Goal: Information Seeking & Learning: Learn about a topic

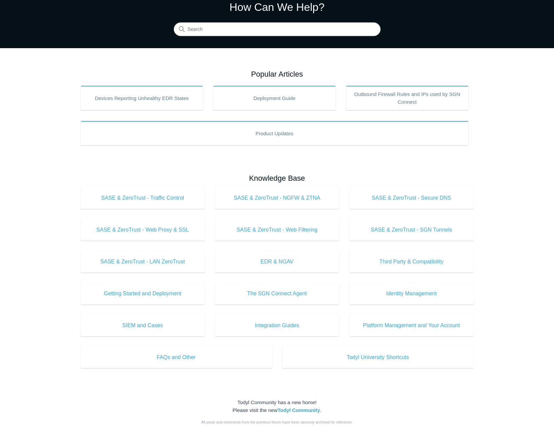
scroll to position [29, 0]
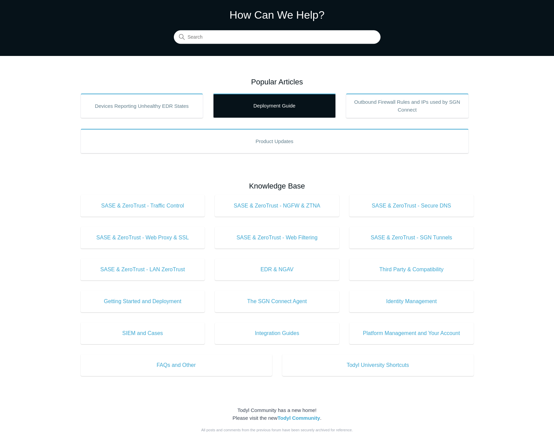
click at [284, 103] on link "Deployment Guide" at bounding box center [274, 106] width 123 height 24
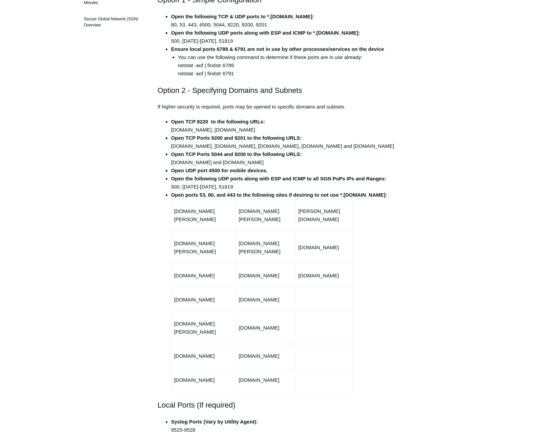
scroll to position [271, 0]
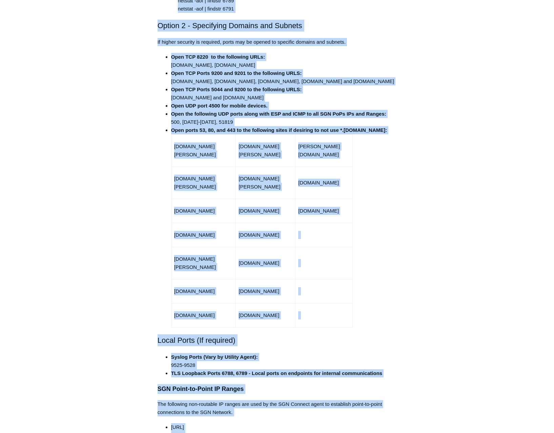
click at [393, 229] on li "Open ports 53, 80, and 443 to the following sites if desiring to not use *.tody…" at bounding box center [284, 226] width 226 height 201
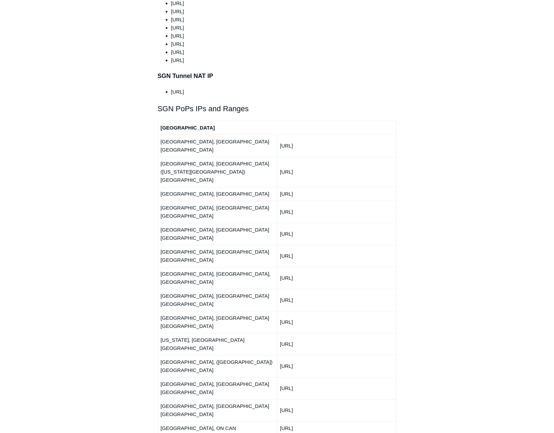
scroll to position [915, 0]
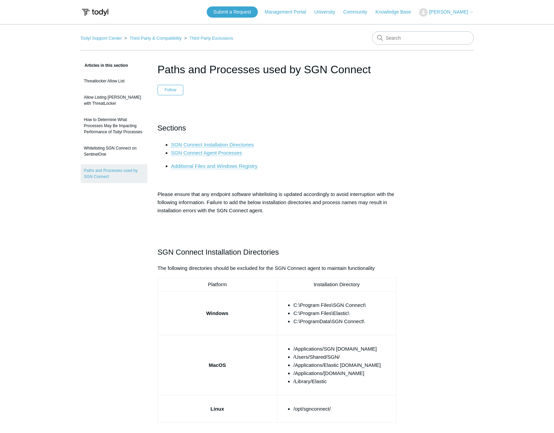
click at [325, 145] on li "SGN Connect Installation Directories" at bounding box center [284, 145] width 226 height 8
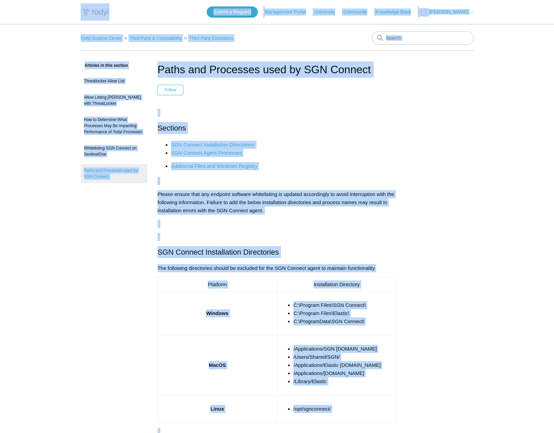
copy body "Skip to main content Submit a Request Management Portal University Community Kn…"
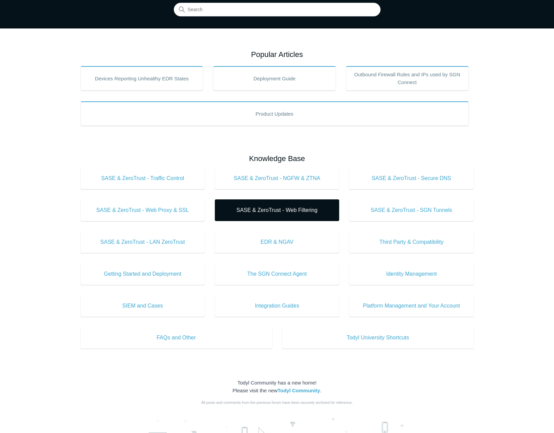
scroll to position [68, 0]
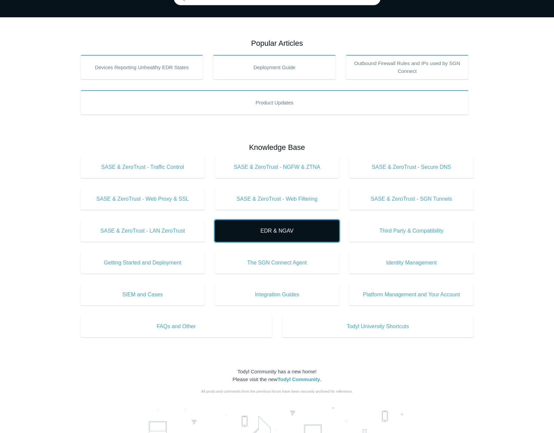
click at [281, 233] on span "EDR & NGAV" at bounding box center [277, 231] width 104 height 8
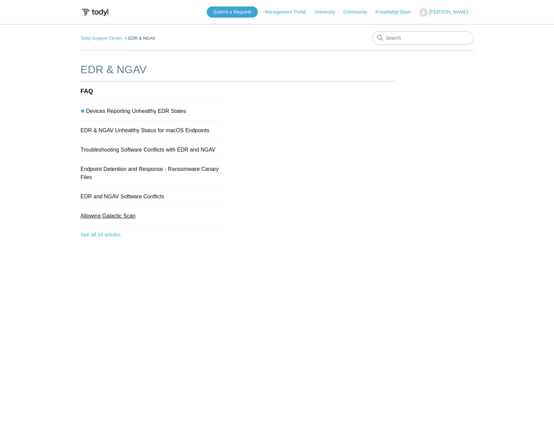
click at [117, 213] on link "Allowing Galactic Scan" at bounding box center [108, 216] width 55 height 6
click at [124, 198] on link "EDR and NGAV Software Conflicts" at bounding box center [123, 196] width 84 height 6
click at [138, 167] on link "Endpoint Detention and Response - Ransomware Canary Files" at bounding box center [150, 173] width 138 height 14
click at [160, 148] on link "Troubleshooting Software Conflicts with EDR and NGAV" at bounding box center [148, 150] width 135 height 6
click at [153, 128] on link "EDR & NGAV Unhealthy Status for macOS Endpoints" at bounding box center [145, 130] width 129 height 6
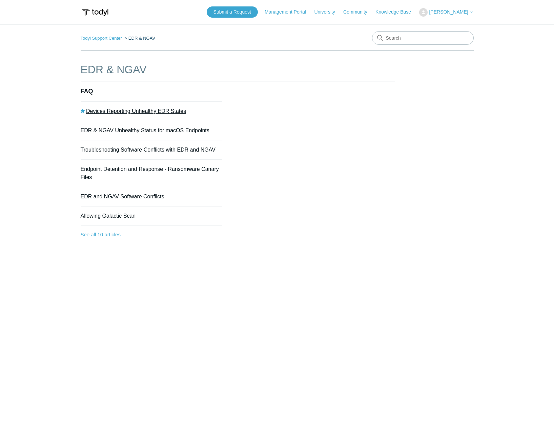
drag, startPoint x: 138, startPoint y: 110, endPoint x: 141, endPoint y: 111, distance: 3.9
click at [138, 110] on link "Devices Reporting Unhealthy EDR States" at bounding box center [136, 111] width 100 height 6
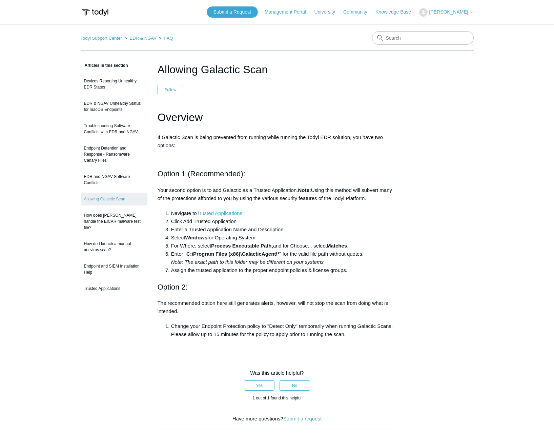
click at [439, 233] on div "Articles in this section Devices Reporting Unhealthy EDR States EDR & NGAV Unhe…" at bounding box center [277, 318] width 393 height 515
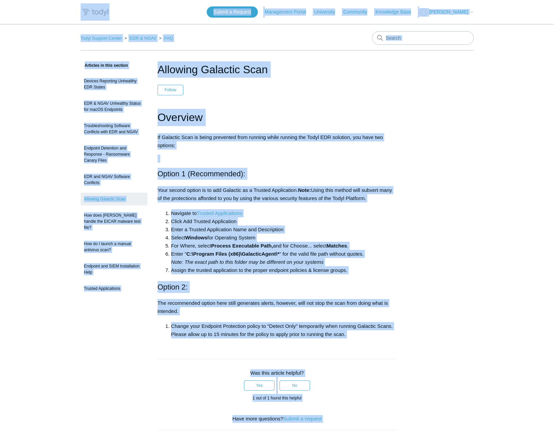
copy body "Skip to main content Submit a Request Management Portal University Community Kn…"
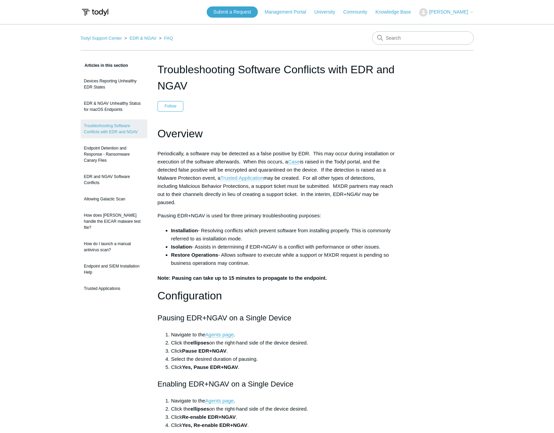
click at [336, 135] on h1 "Overview" at bounding box center [277, 133] width 239 height 17
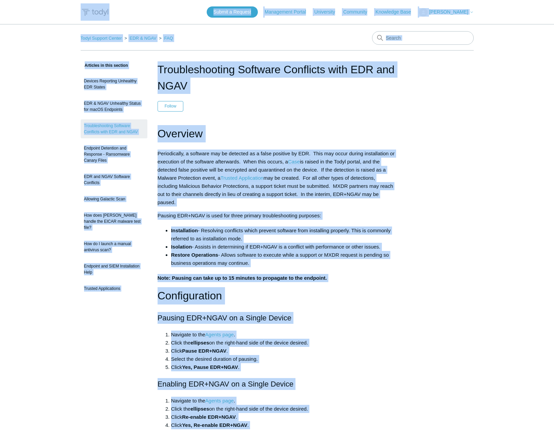
copy body "Skip to main content Submit a Request Management Portal University Community Kn…"
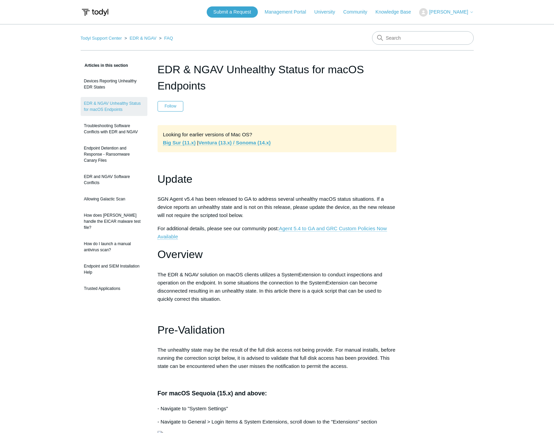
click at [248, 141] on link "Ventura (13.x) / Sonoma (14.x)" at bounding box center [234, 143] width 72 height 6
click at [367, 108] on header "EDR & NGAV Unhealthy Status for macOS Endpoints Follow Not yet followed by anyo…" at bounding box center [277, 86] width 239 height 50
click at [334, 130] on div "Looking for earlier versions of Mac OS? Big Sur (11.x) | Ventura (13.x) / Sonom…" at bounding box center [277, 138] width 239 height 27
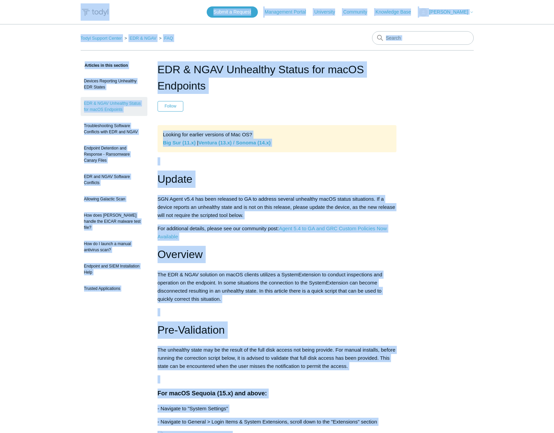
copy body "Skip to main content Submit a Request Management Portal University Community Kn…"
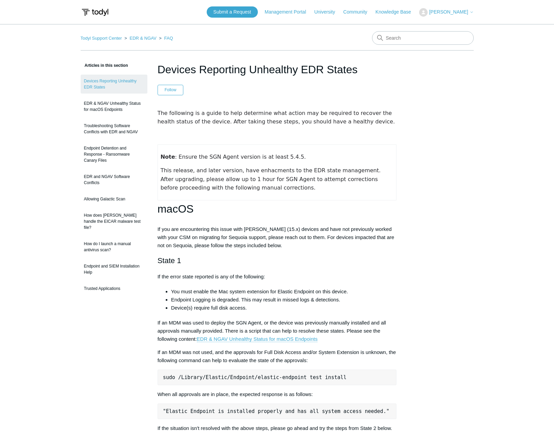
click at [288, 150] on td "Note : Ensure the SGN Agent version is at least 5.4.5. This release, and later …" at bounding box center [277, 172] width 239 height 56
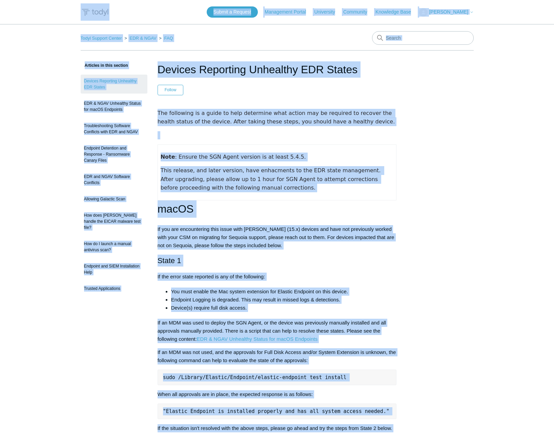
copy body "Skip to main content Submit a Request Management Portal University Community Kn…"
